Goal: Information Seeking & Learning: Understand process/instructions

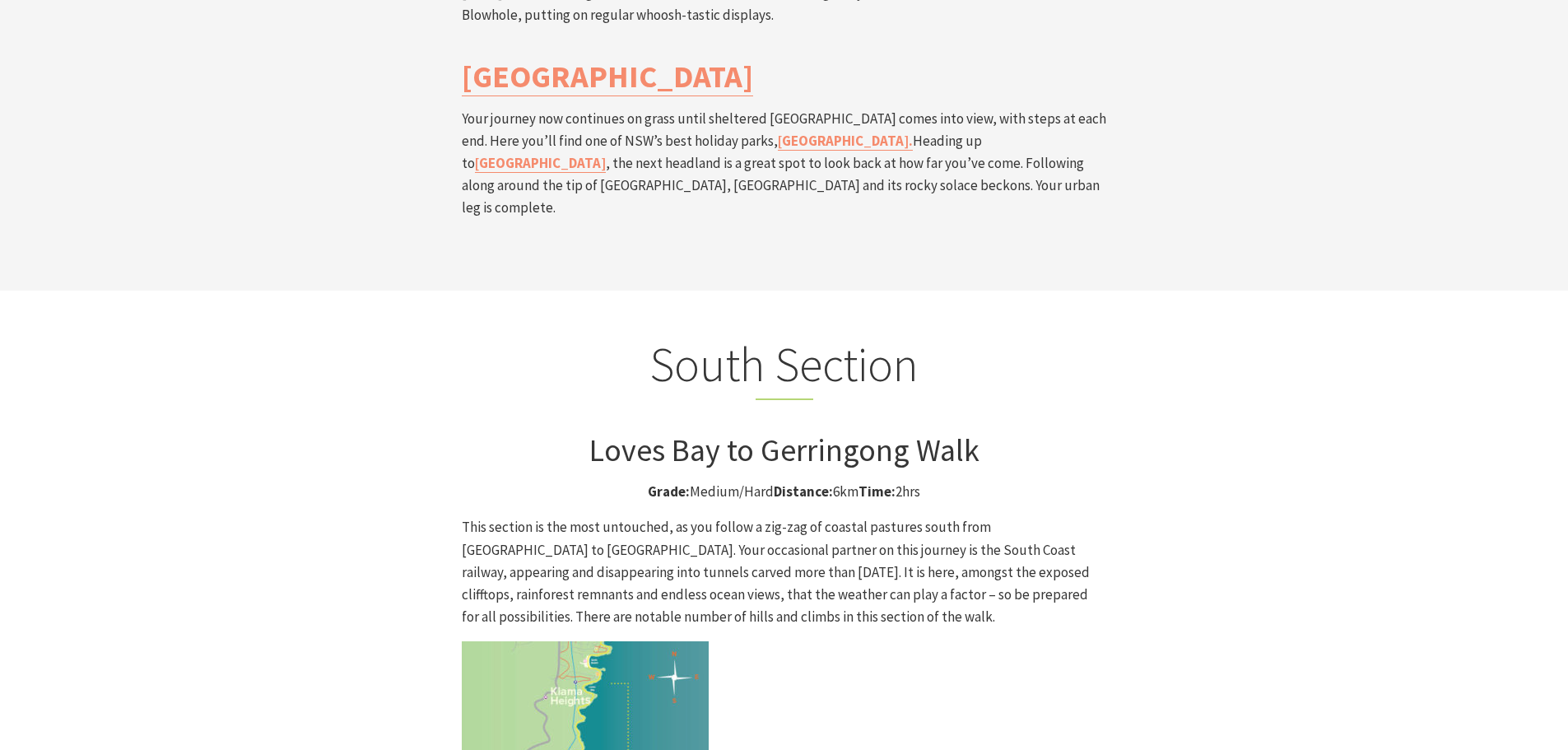
scroll to position [3952, 0]
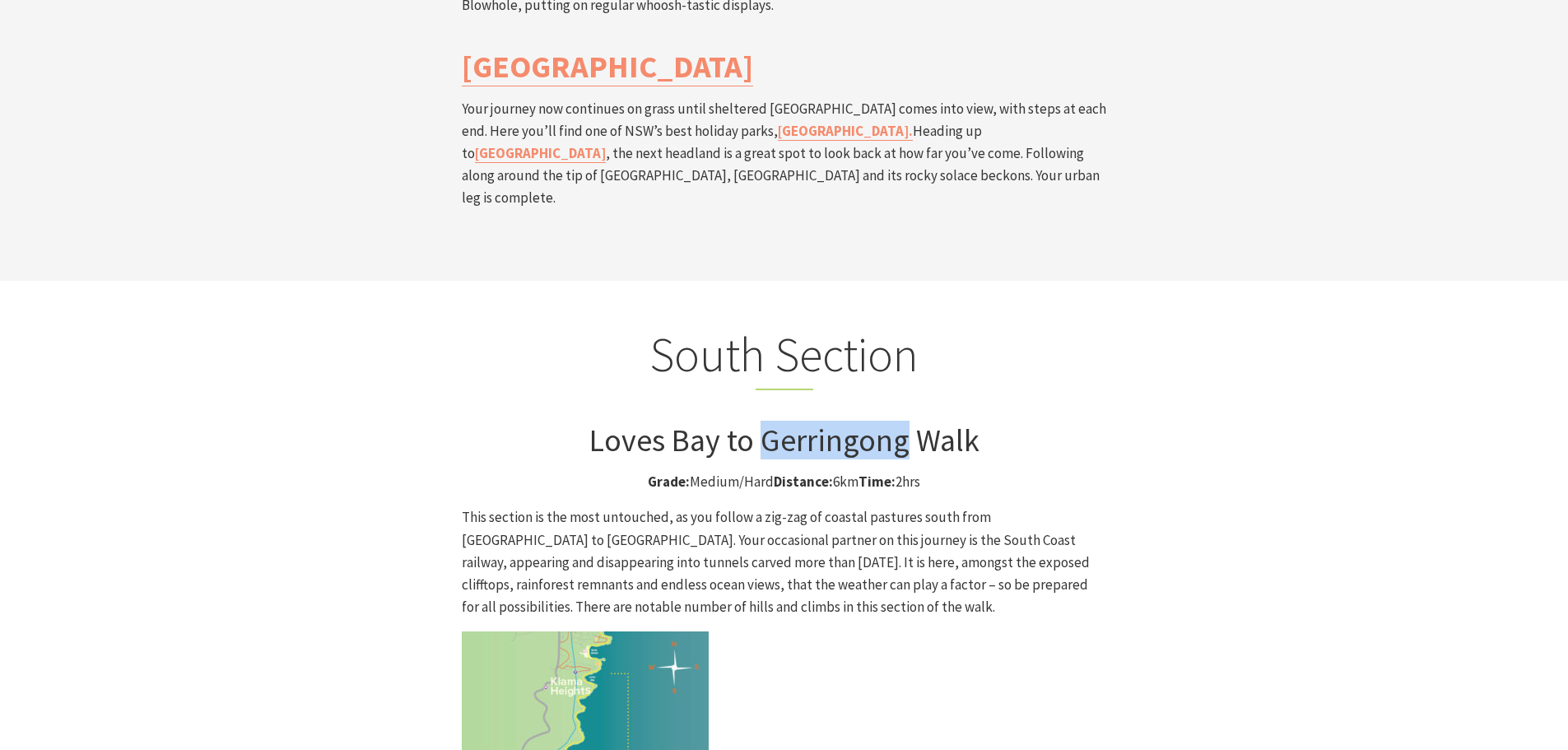
drag, startPoint x: 766, startPoint y: 277, endPoint x: 902, endPoint y: 288, distance: 136.4
click at [902, 422] on h3 "Loves Bay to Gerringong Walk" at bounding box center [784, 440] width 645 height 37
copy h3 "Gerringong"
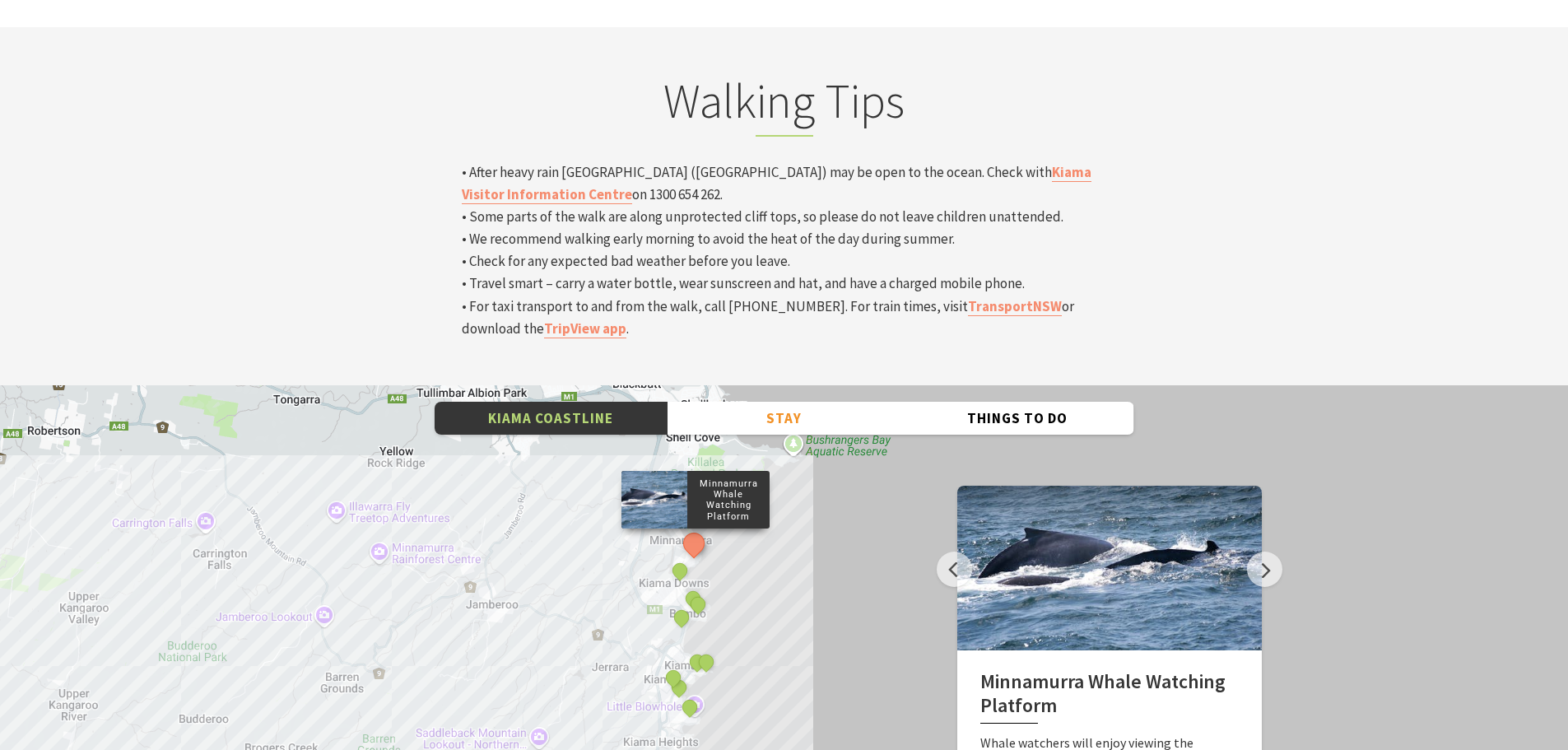
scroll to position [5434, 0]
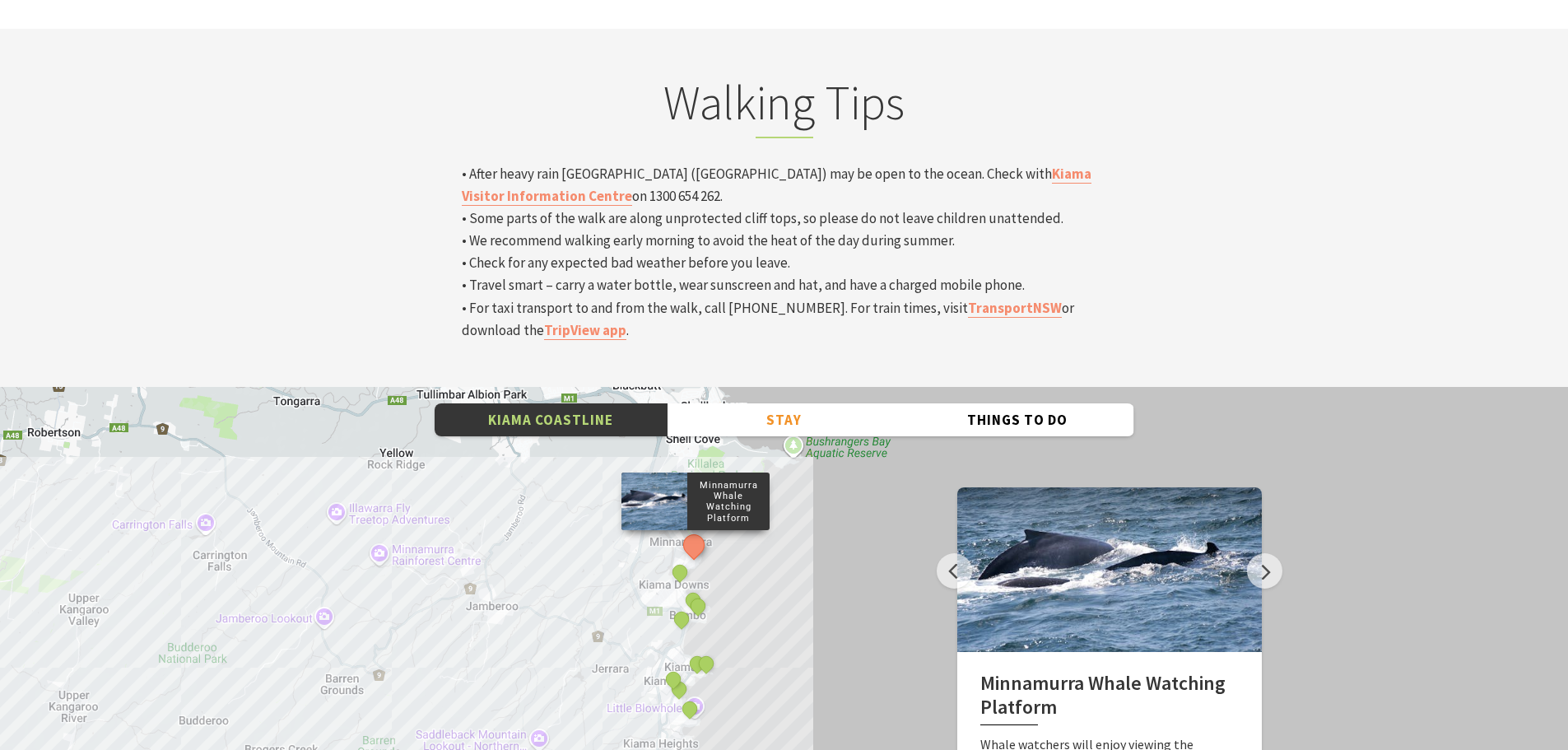
click at [821, 434] on div "Minnamurra Whale Watching Platform Gerringong Whale Watching Platform [GEOGRAPH…" at bounding box center [784, 683] width 1568 height 593
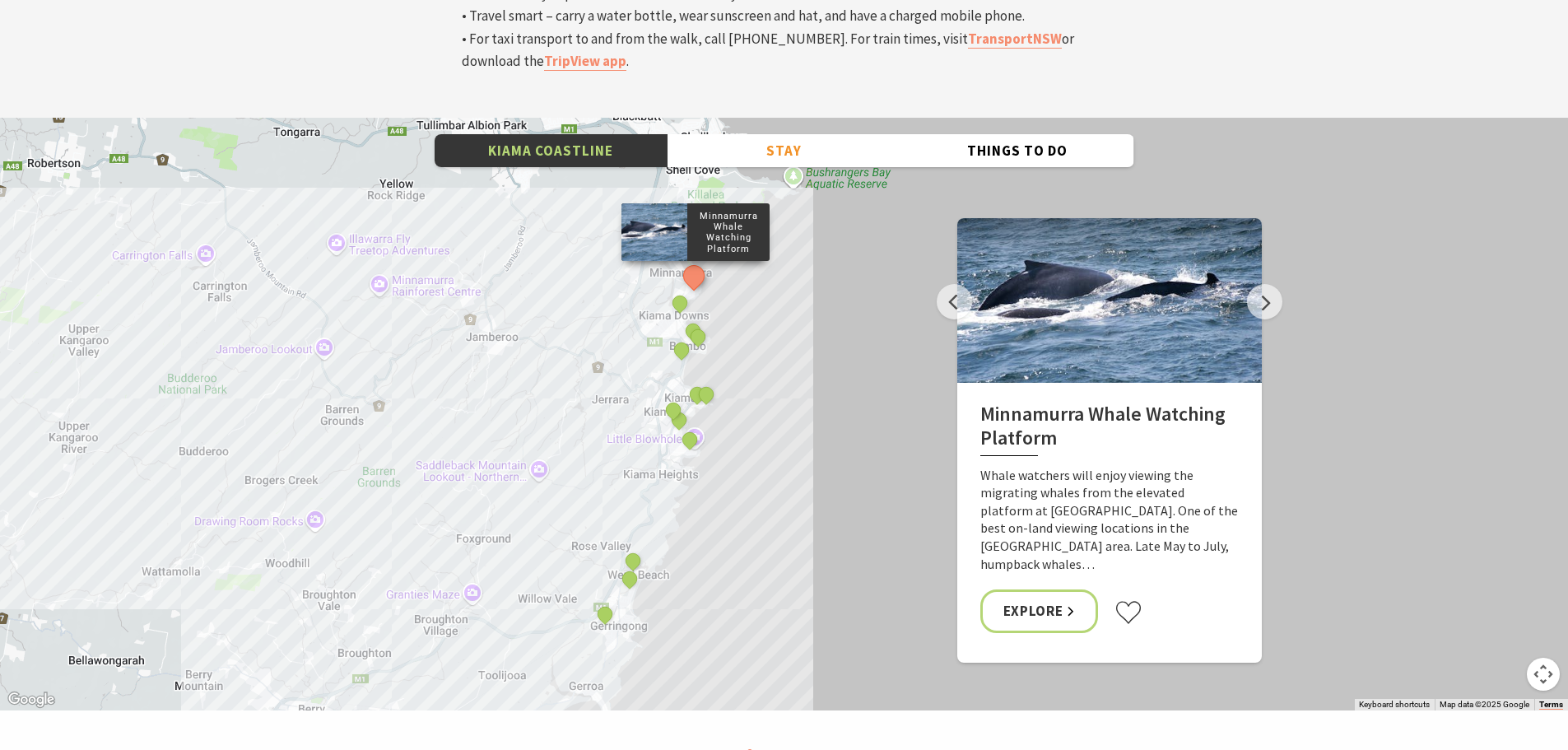
scroll to position [5681, 0]
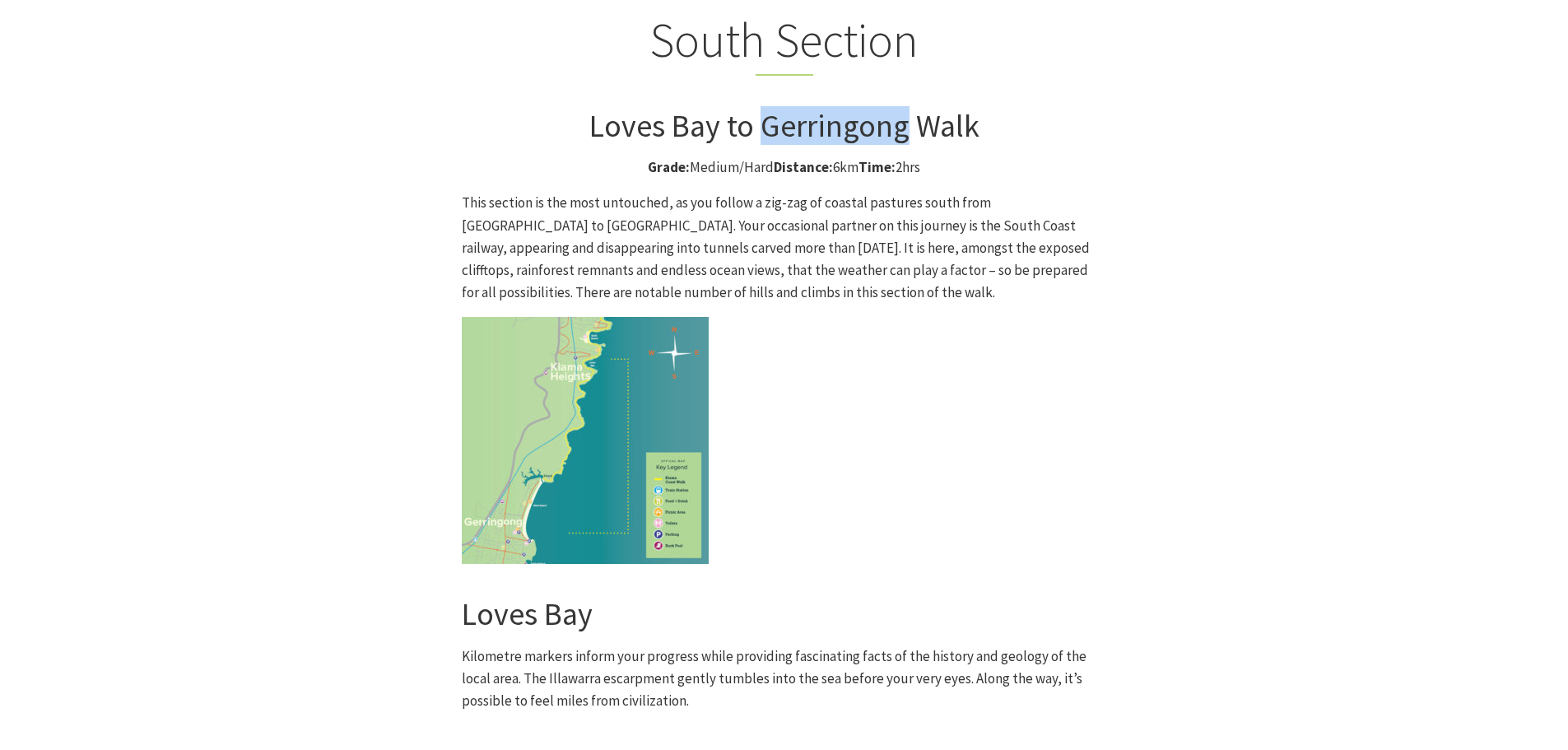
scroll to position [4117, 0]
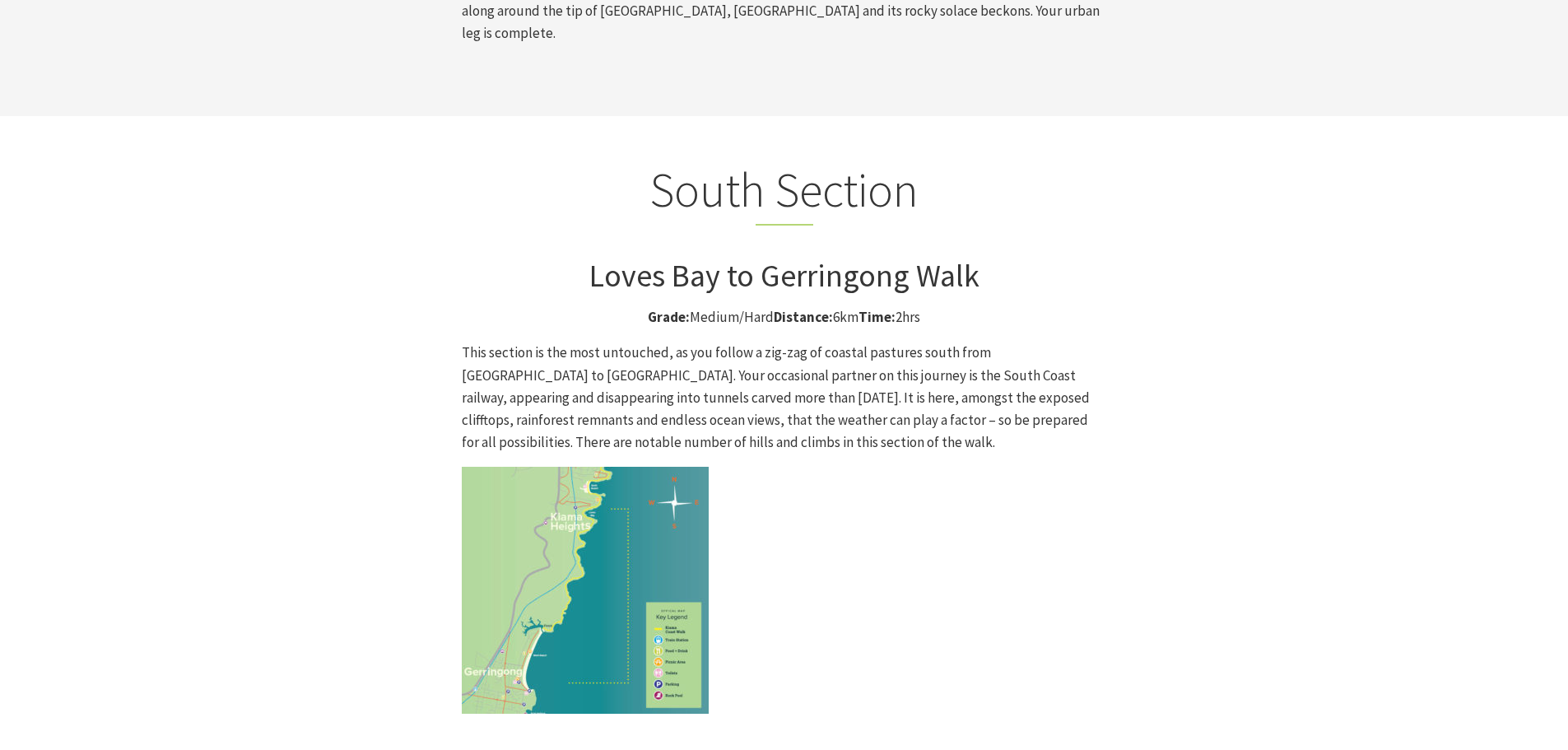
click at [1151, 409] on div "South Section Loves Bay to Gerringong Walk Grade: Medium/Hard Distance: 6km Tim…" at bounding box center [784, 753] width 987 height 1185
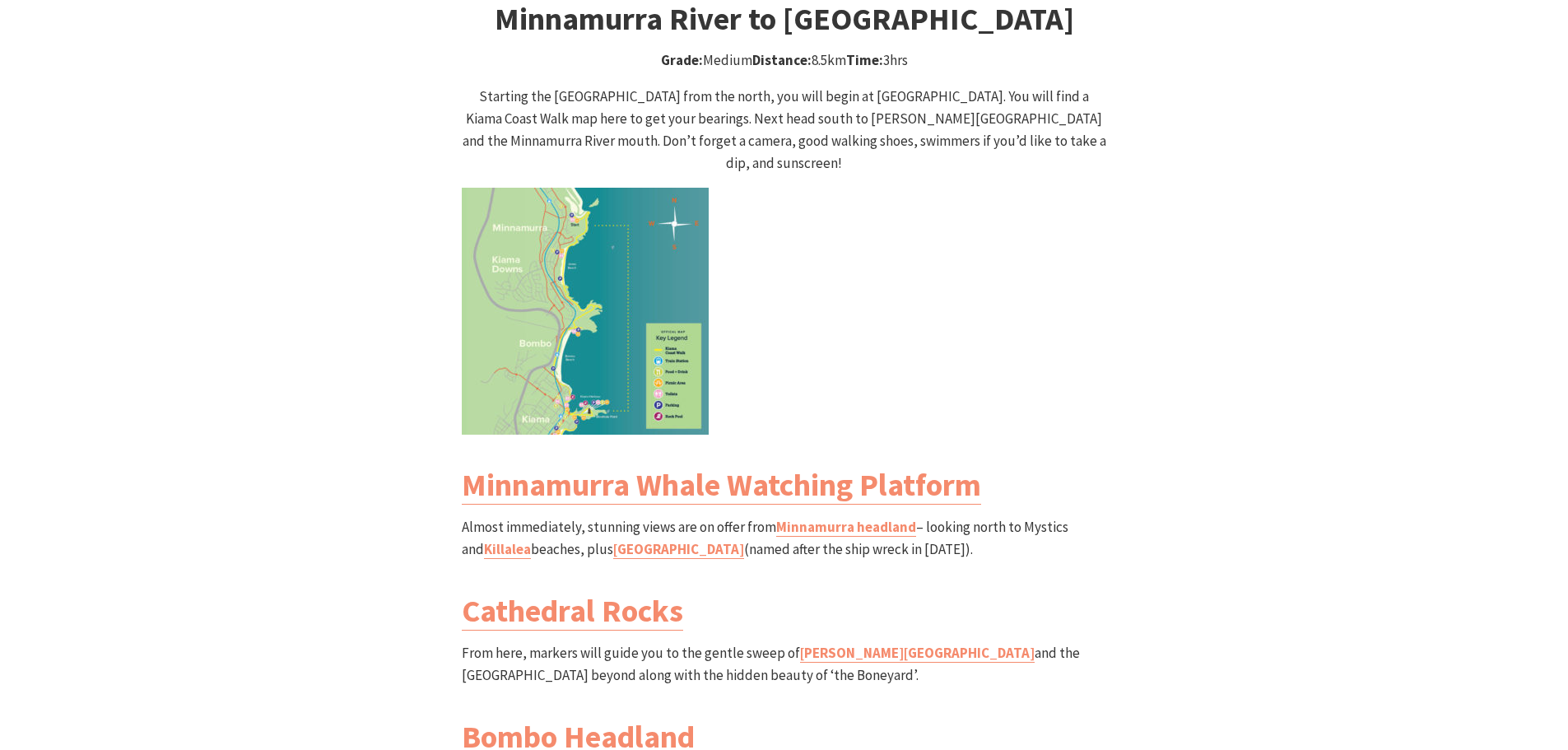
scroll to position [1564, 0]
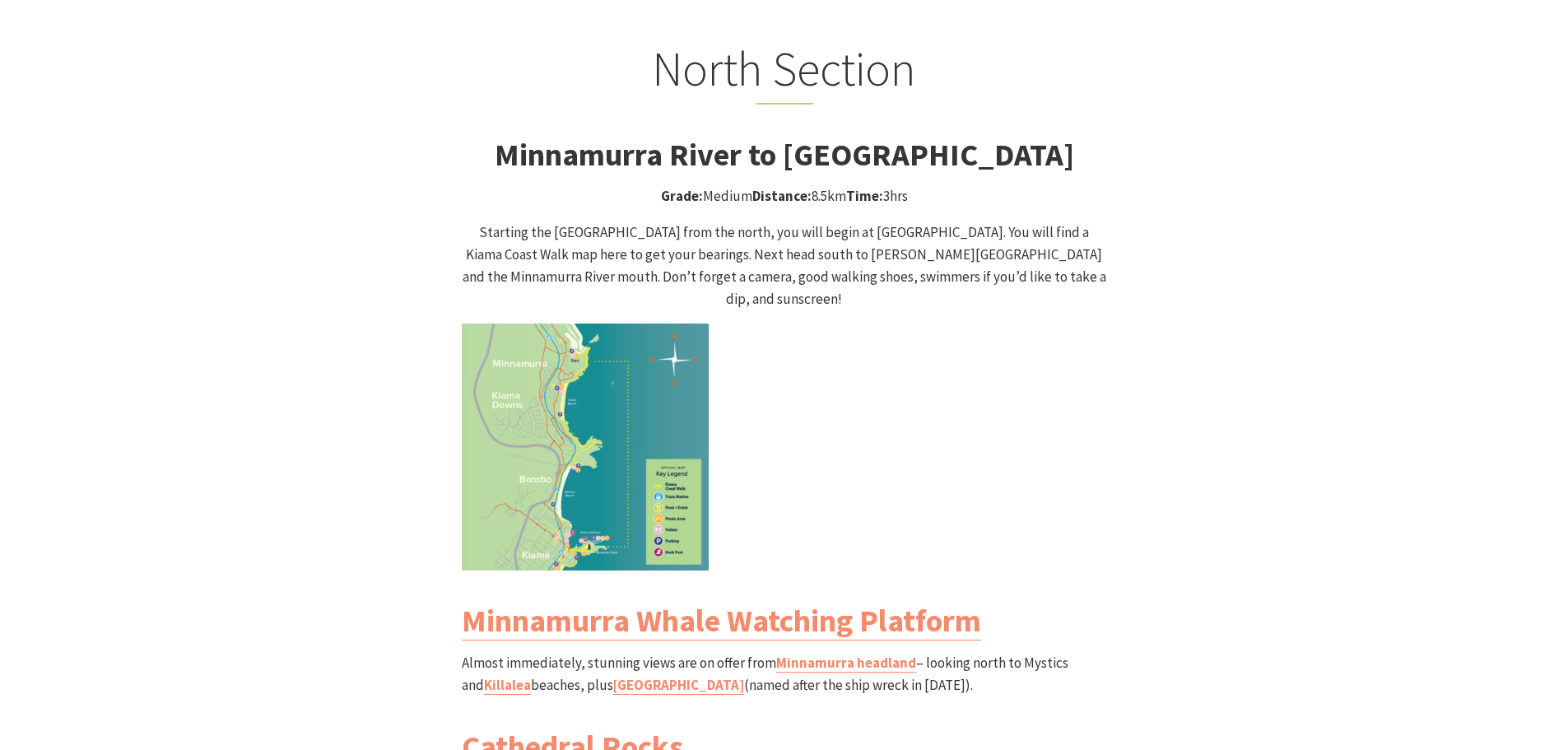
click at [622, 383] on img at bounding box center [585, 447] width 247 height 247
click at [619, 424] on img at bounding box center [585, 447] width 247 height 247
drag, startPoint x: 610, startPoint y: 402, endPoint x: 357, endPoint y: 508, distance: 274.3
click at [357, 508] on div "North Section Minnamurra River to [GEOGRAPHIC_DATA] Grade: Medium Distance: 8.5…" at bounding box center [784, 615] width 987 height 1150
click at [539, 489] on img at bounding box center [585, 447] width 247 height 247
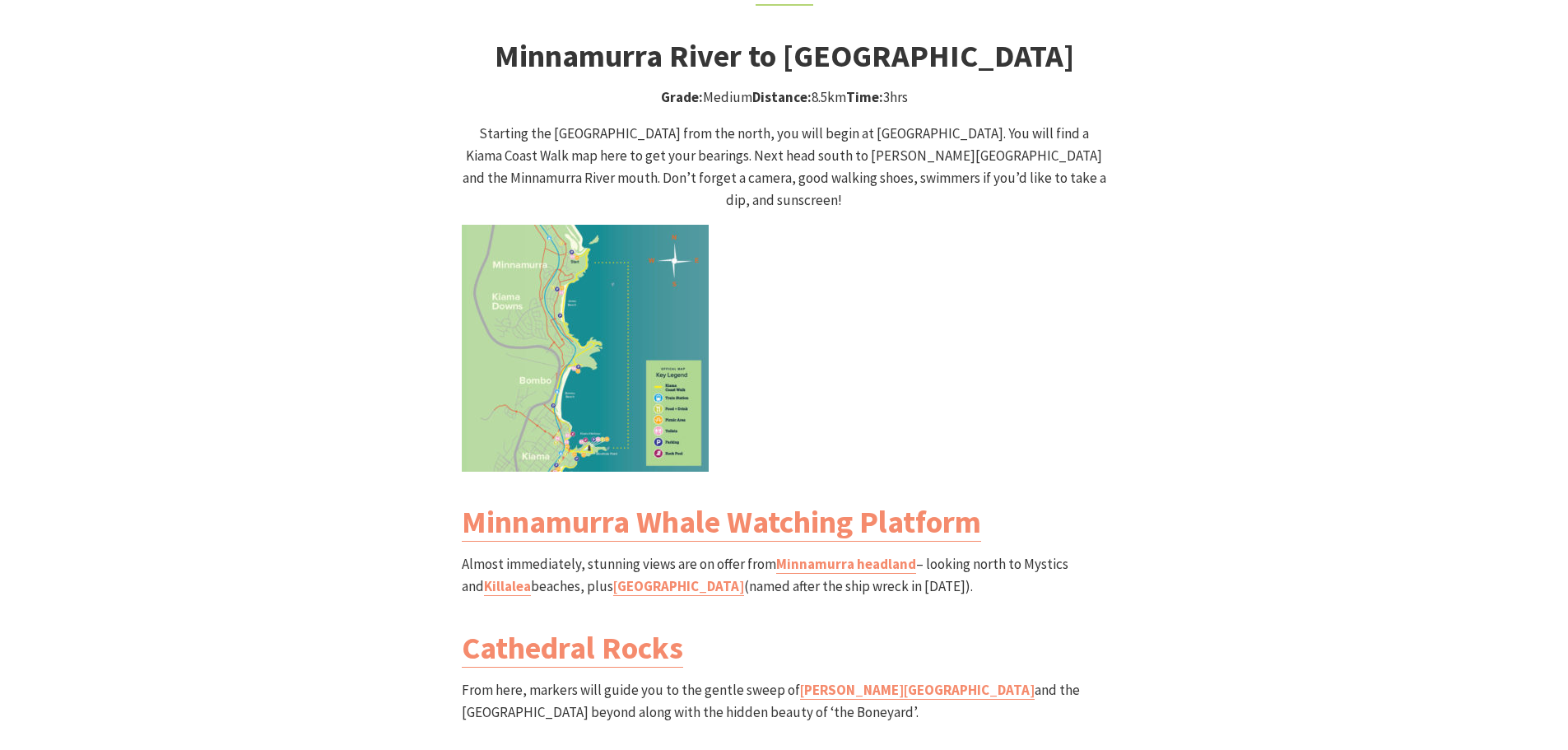
scroll to position [1646, 0]
